Goal: Check status: Check status

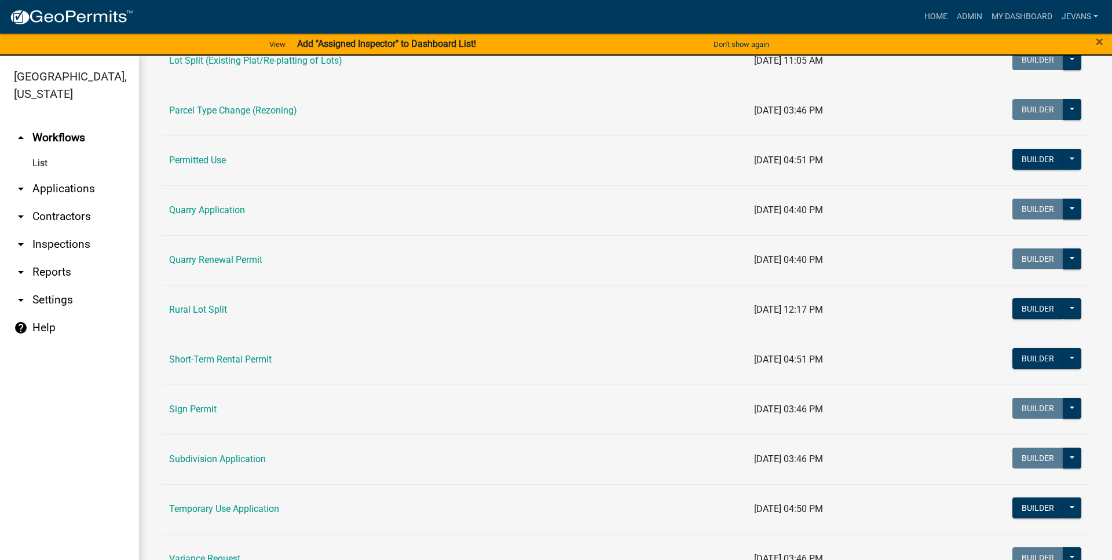
scroll to position [1123, 0]
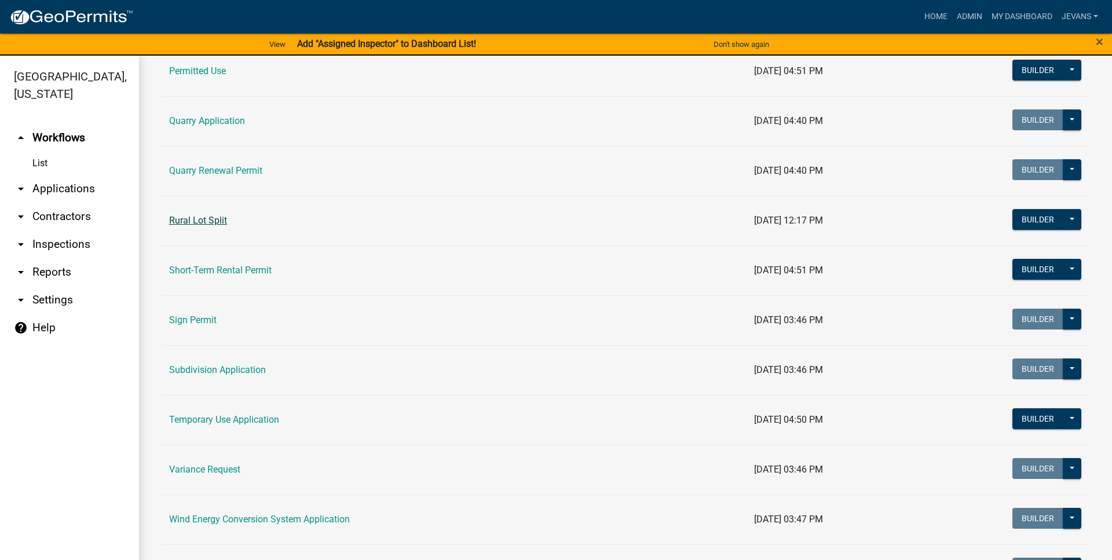
click at [207, 218] on link "Rural Lot Split" at bounding box center [198, 220] width 58 height 11
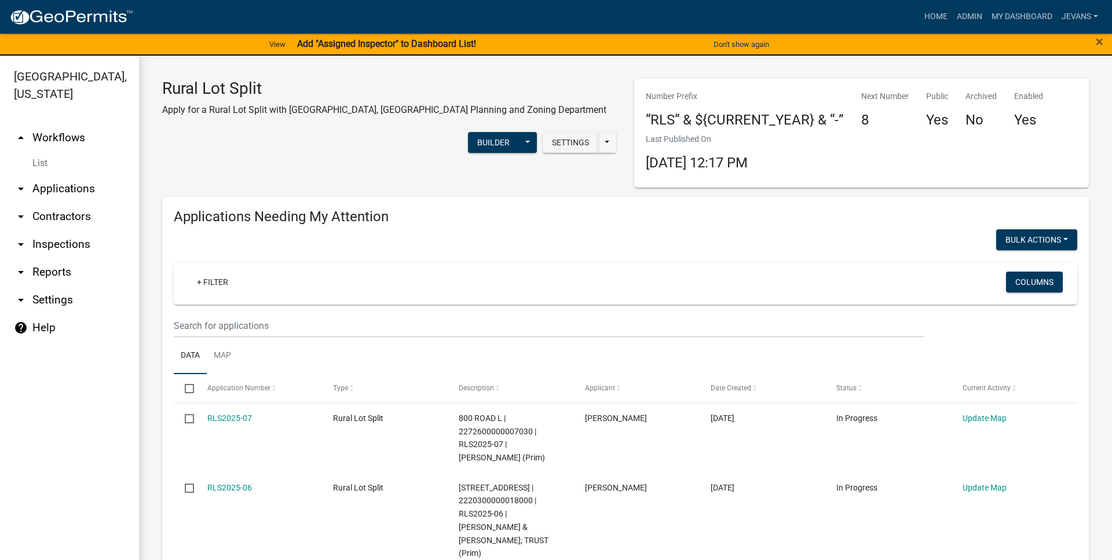
select select "1: 25"
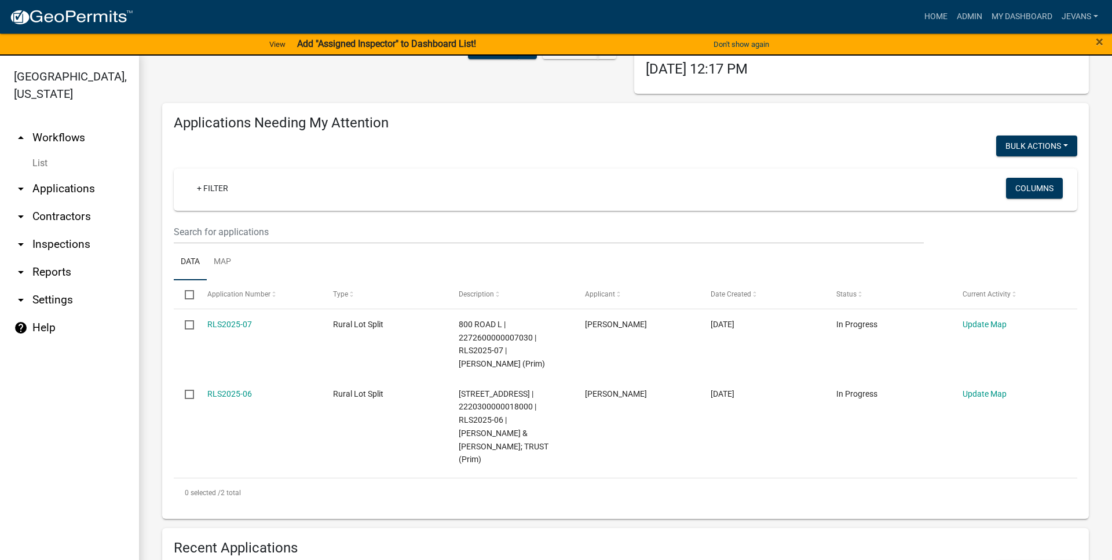
scroll to position [132, 0]
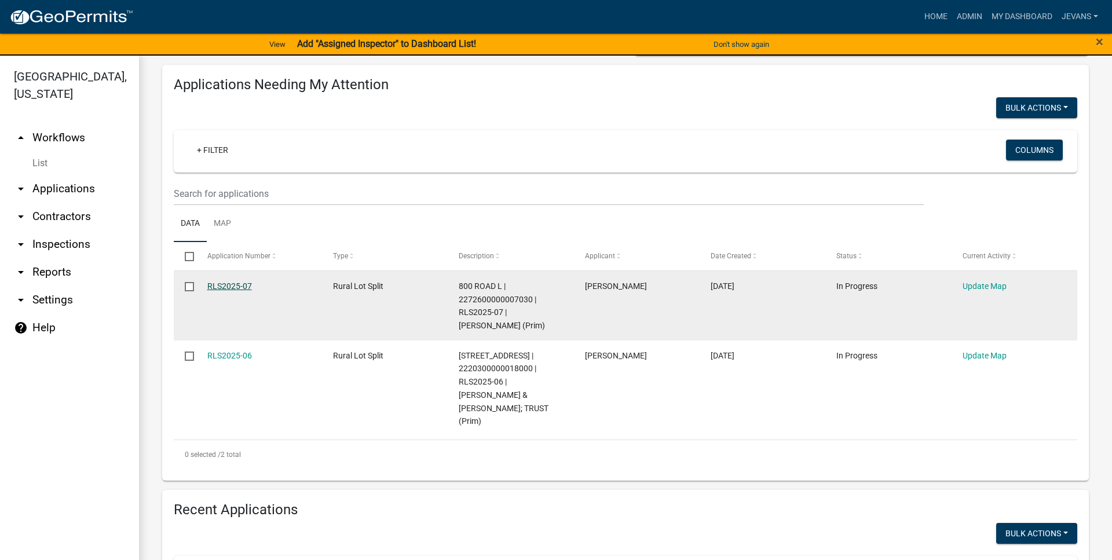
click at [240, 290] on link "RLS2025-07" at bounding box center [229, 286] width 45 height 9
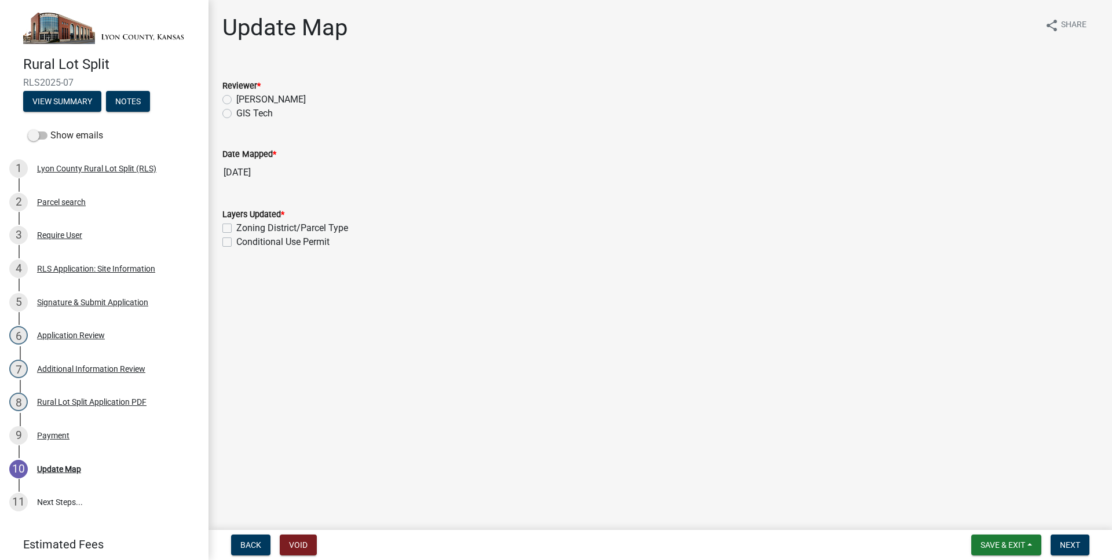
click at [55, 88] on span "RLS2025-07" at bounding box center [104, 82] width 162 height 11
click at [57, 101] on button "View Summary" at bounding box center [62, 101] width 78 height 21
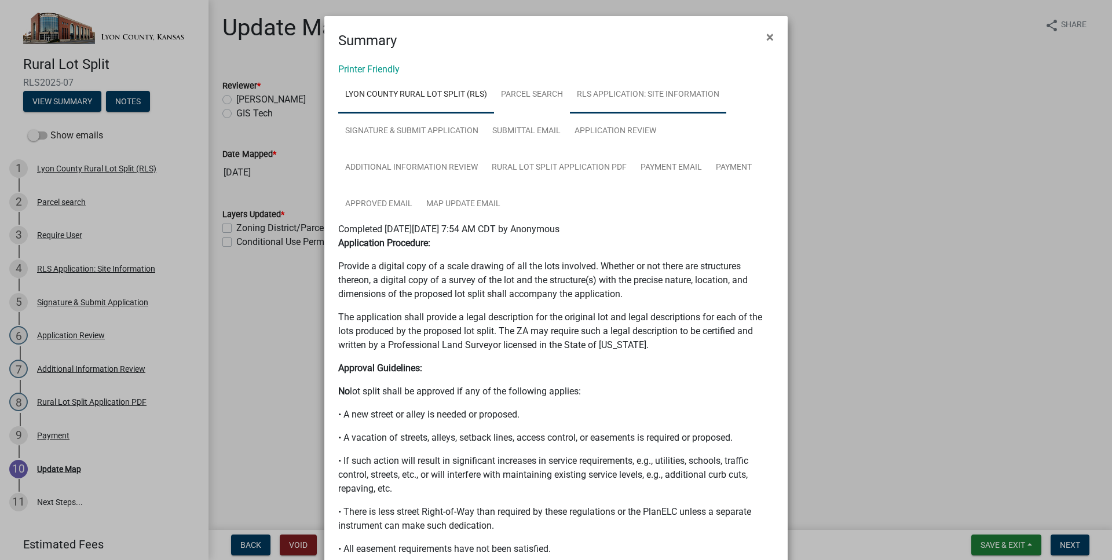
click at [619, 102] on link "RLS Application: Site Information" at bounding box center [648, 94] width 156 height 37
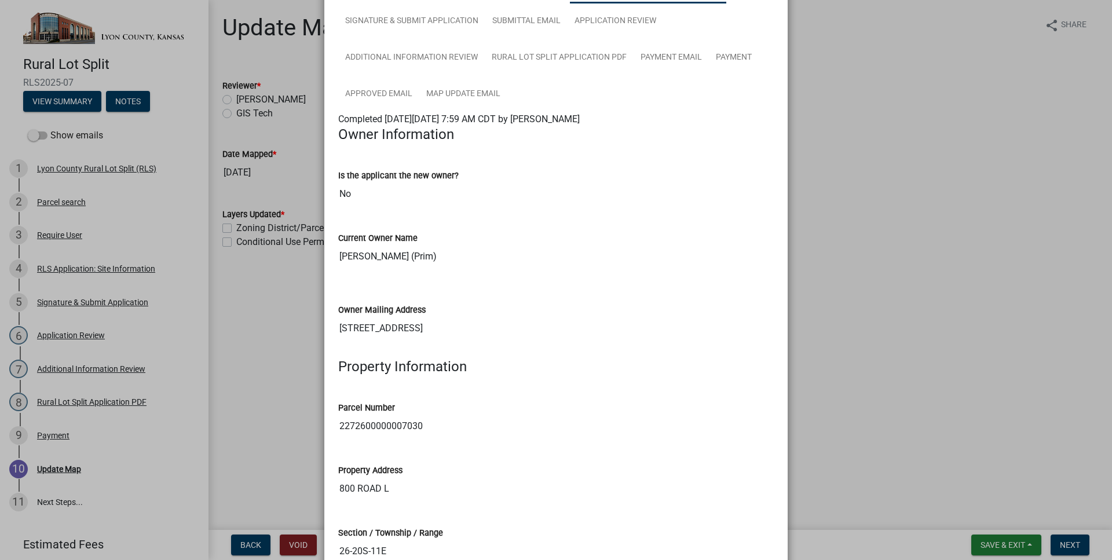
scroll to position [132, 0]
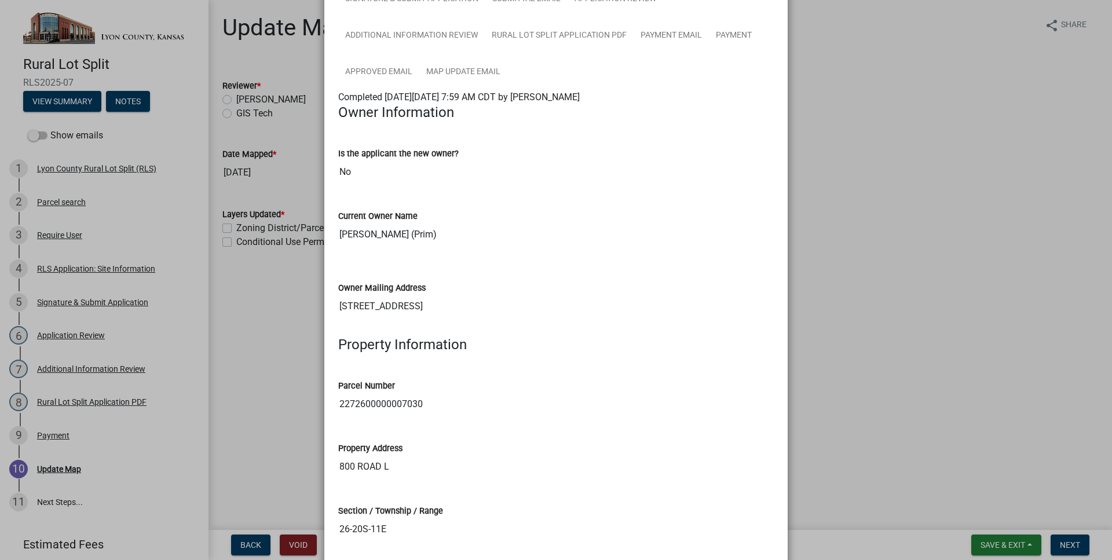
click at [350, 470] on input "800 ROAD L" at bounding box center [556, 466] width 436 height 23
click at [373, 403] on input "2272600000007030" at bounding box center [556, 404] width 436 height 23
click at [1008, 214] on ngb-modal-window "Summary × Printer Friendly [GEOGRAPHIC_DATA] Rural Lot Split (RLS) Parcel searc…" at bounding box center [556, 280] width 1112 height 560
